Goal: Transaction & Acquisition: Purchase product/service

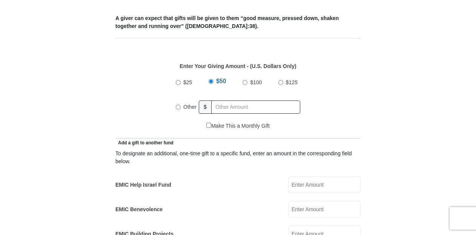
scroll to position [327, 0]
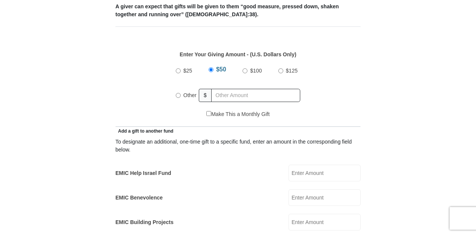
click at [246, 68] on input "$100" at bounding box center [245, 70] width 5 height 5
radio input "true"
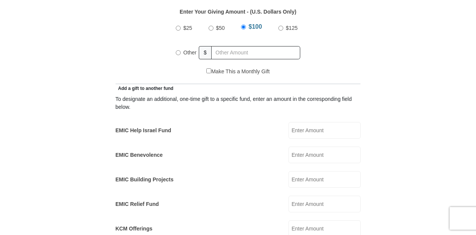
scroll to position [357, 0]
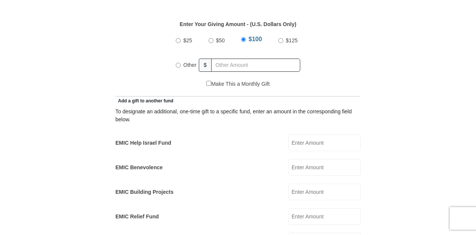
click at [177, 63] on input "Other" at bounding box center [178, 65] width 5 height 5
radio input "true"
click at [309, 135] on input "EMIC Help Israel Fund" at bounding box center [325, 142] width 72 height 17
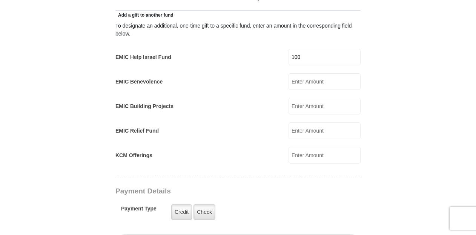
scroll to position [490, 0]
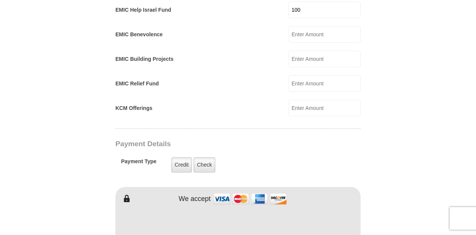
type input "100"
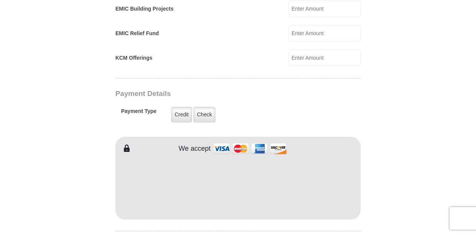
scroll to position [542, 0]
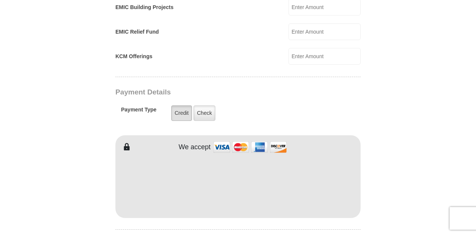
click at [182, 105] on label "Credit" at bounding box center [181, 112] width 21 height 15
click at [0, 0] on input "Credit" at bounding box center [0, 0] width 0 height 0
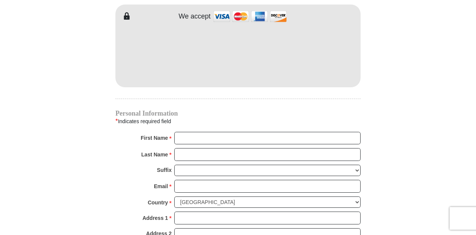
scroll to position [673, 0]
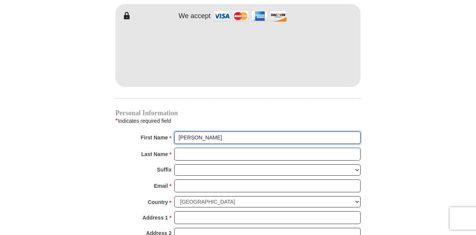
type input "[PERSON_NAME]"
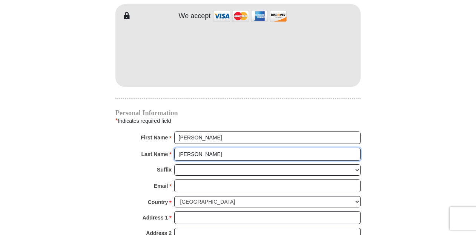
type input "[PERSON_NAME]"
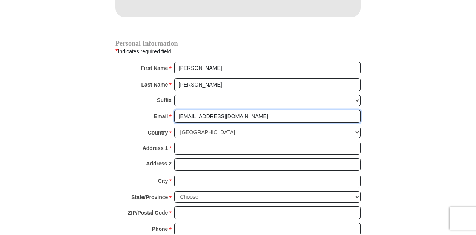
scroll to position [746, 0]
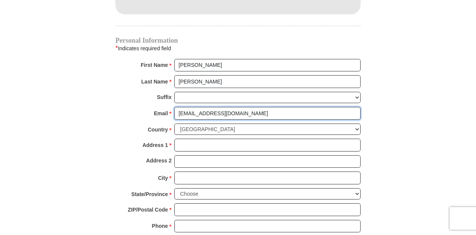
type input "[EMAIL_ADDRESS][DOMAIN_NAME]"
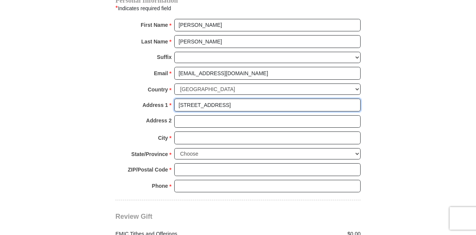
scroll to position [795, 0]
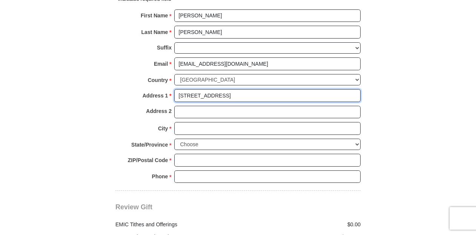
type input "[STREET_ADDRESS]"
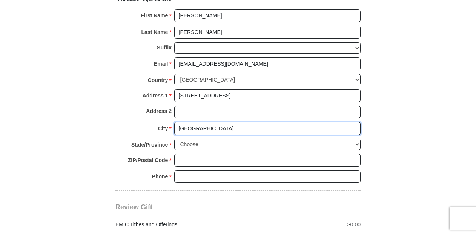
type input "[GEOGRAPHIC_DATA]"
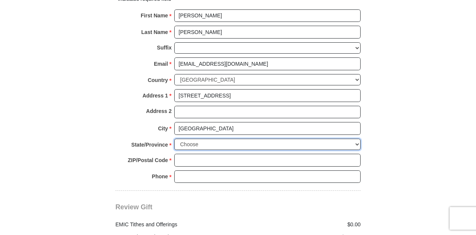
select select "NC"
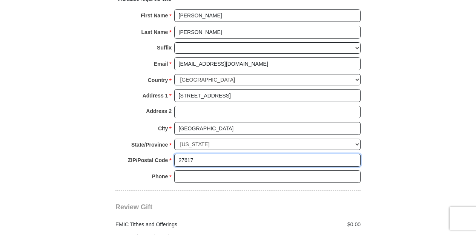
type input "27617"
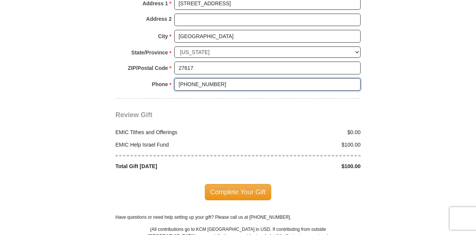
scroll to position [889, 0]
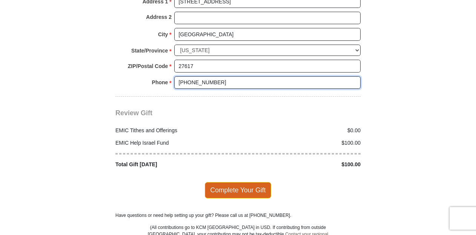
type input "[PHONE_NUMBER]"
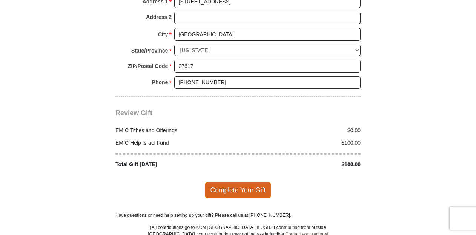
click at [234, 182] on span "Complete Your Gift" at bounding box center [238, 190] width 67 height 16
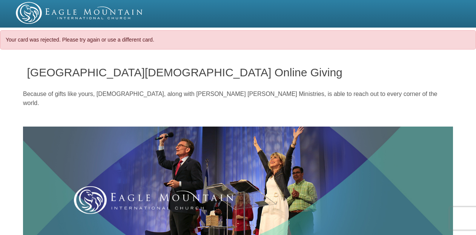
select select "NC"
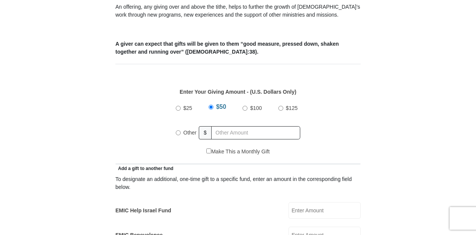
scroll to position [279, 0]
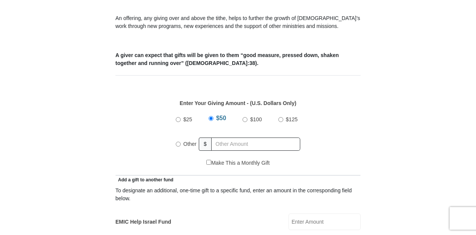
click at [245, 117] on input "$100" at bounding box center [245, 119] width 5 height 5
radio input "true"
click at [245, 116] on input "$100" at bounding box center [243, 118] width 5 height 5
click at [180, 142] on input "Other" at bounding box center [178, 144] width 5 height 5
radio input "true"
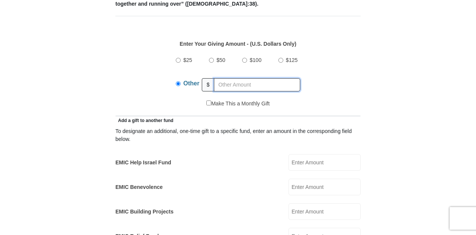
scroll to position [340, 0]
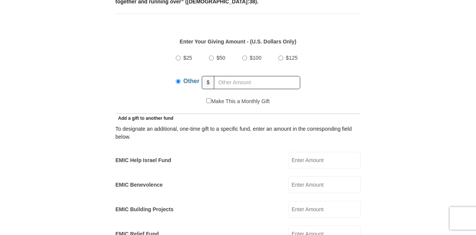
click at [328, 157] on input "EMIC Help Israel Fund" at bounding box center [325, 160] width 72 height 17
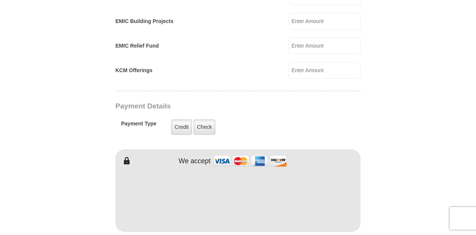
scroll to position [530, 0]
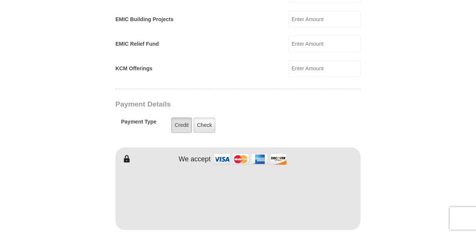
type input "100"
click at [178, 117] on label "Credit" at bounding box center [181, 124] width 21 height 15
click at [0, 0] on input "Credit" at bounding box center [0, 0] width 0 height 0
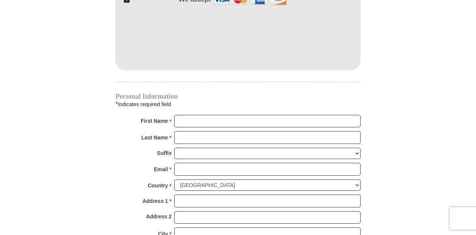
scroll to position [699, 0]
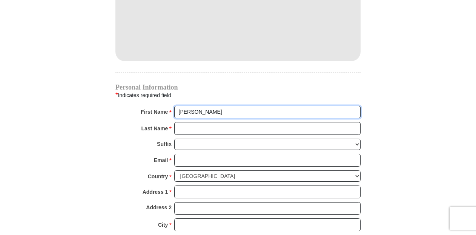
type input "Richard"
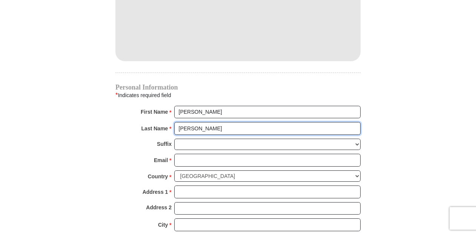
type input "[PERSON_NAME]"
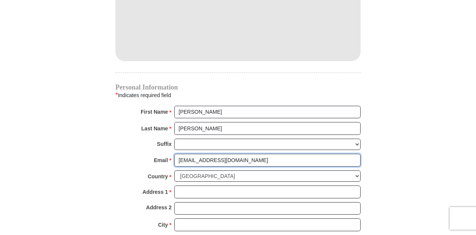
type input "[EMAIL_ADDRESS][DOMAIN_NAME]"
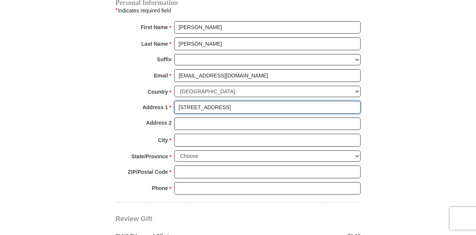
scroll to position [787, 0]
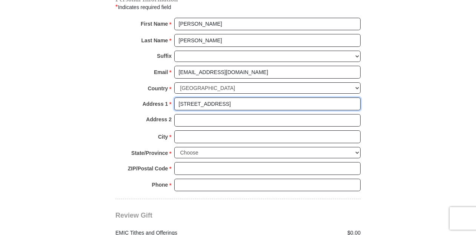
type input "[STREET_ADDRESS]"
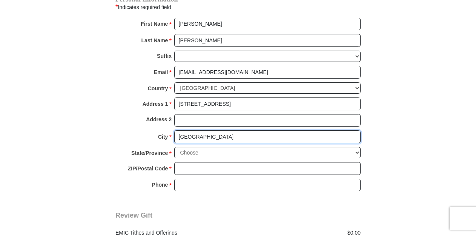
type input "[GEOGRAPHIC_DATA]"
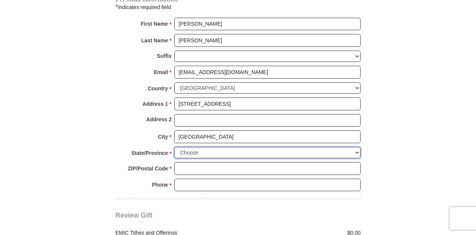
select select "NC"
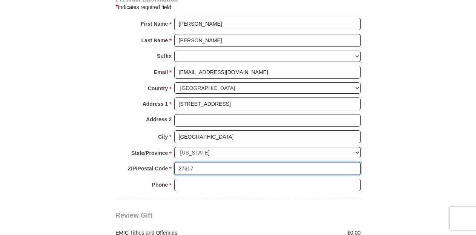
type input "27617"
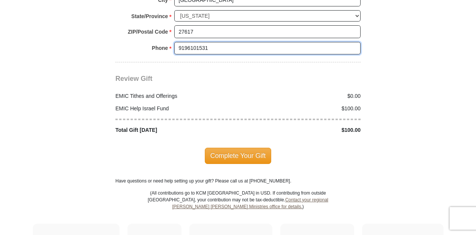
scroll to position [926, 0]
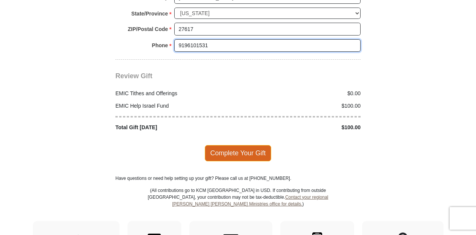
type input "9196101531"
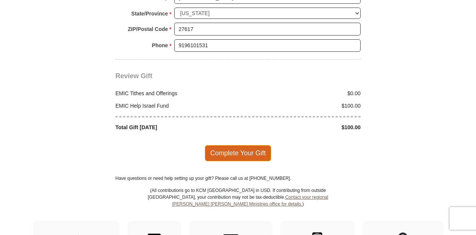
click at [236, 145] on span "Complete Your Gift" at bounding box center [238, 153] width 67 height 16
